Goal: Task Accomplishment & Management: Complete application form

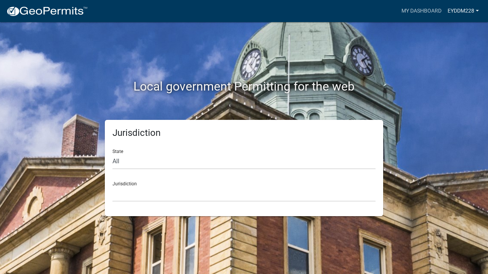
click at [462, 12] on link "eyddm228" at bounding box center [462, 11] width 37 height 14
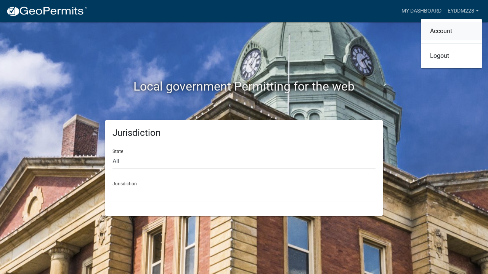
click at [439, 34] on link "Account" at bounding box center [451, 31] width 61 height 18
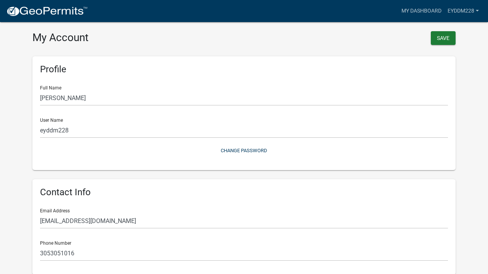
click at [58, 19] on nav "more_horiz My Dashboard eyddm228 Account Logout" at bounding box center [244, 11] width 488 height 22
click at [17, 17] on img at bounding box center [47, 11] width 82 height 11
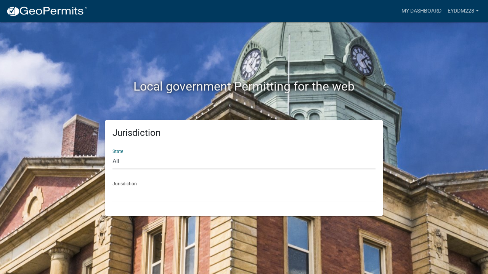
select select "[US_STATE]"
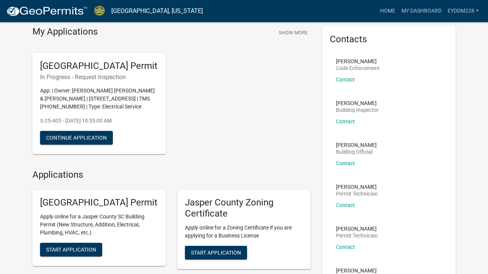
scroll to position [27, 0]
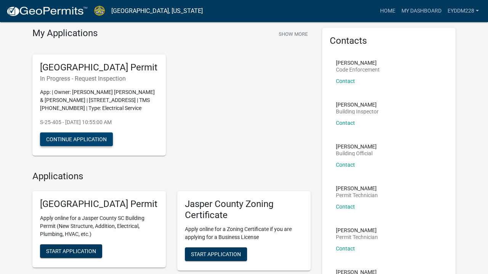
click at [85, 146] on button "Continue Application" at bounding box center [76, 140] width 73 height 14
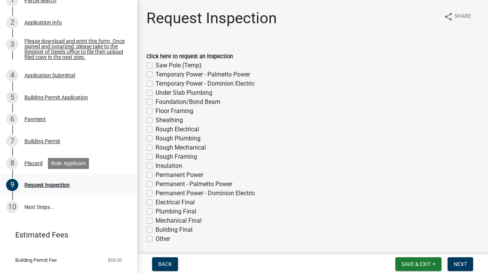
click at [54, 185] on div "Request Inspection" at bounding box center [46, 184] width 45 height 5
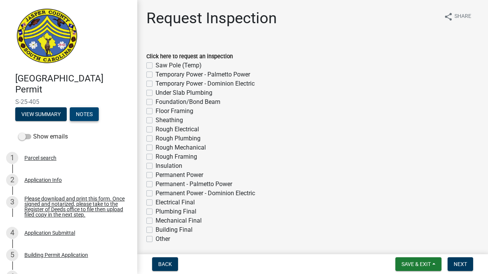
click at [82, 111] on button "Notes" at bounding box center [84, 114] width 29 height 14
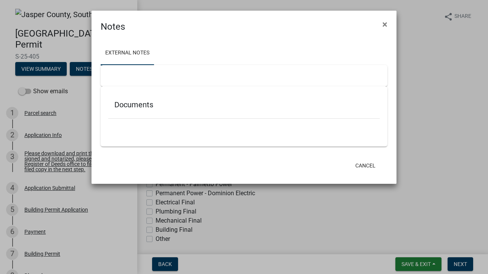
click at [40, 69] on ngb-modal-window "Notes × External Notes Documents Cancel" at bounding box center [244, 137] width 488 height 274
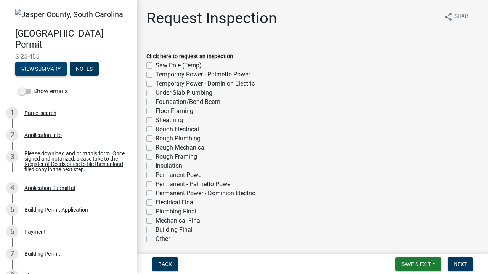
click at [33, 67] on button "View Summary" at bounding box center [40, 69] width 51 height 14
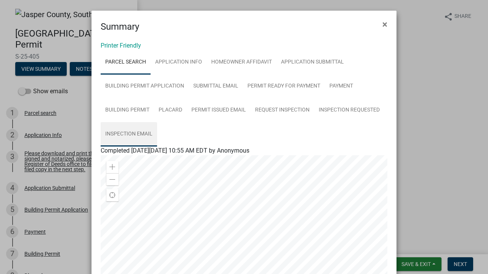
click at [136, 131] on link "Inspection Email" at bounding box center [129, 134] width 56 height 24
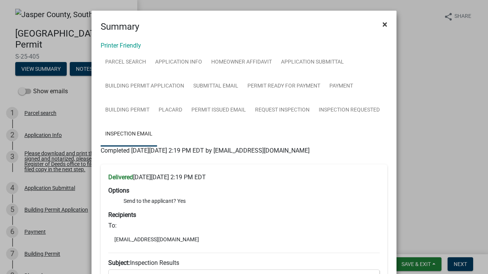
click at [384, 25] on span "×" at bounding box center [384, 24] width 5 height 11
